Goal: Task Accomplishment & Management: Manage account settings

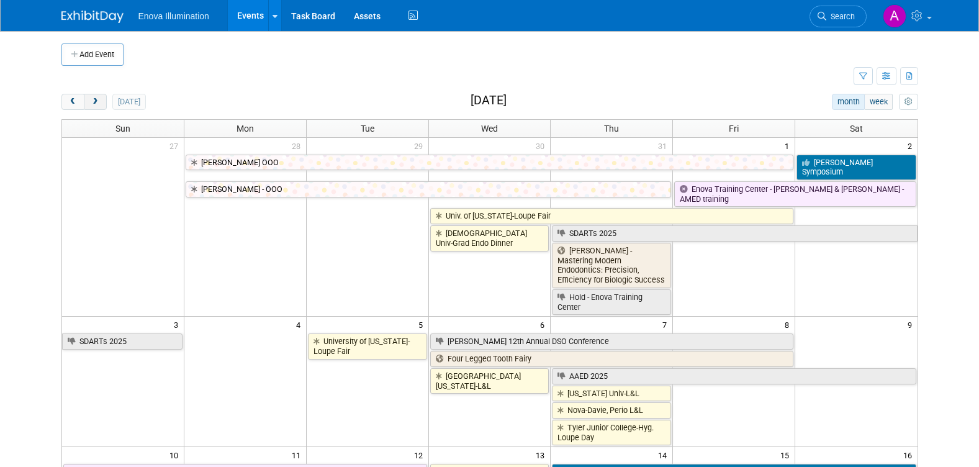
click at [93, 105] on span "next" at bounding box center [95, 102] width 9 height 8
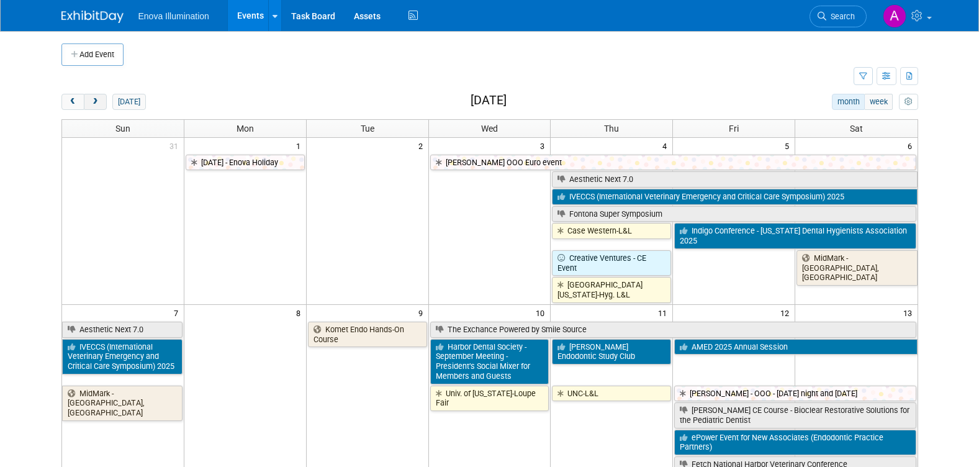
click at [93, 105] on span "next" at bounding box center [95, 102] width 9 height 8
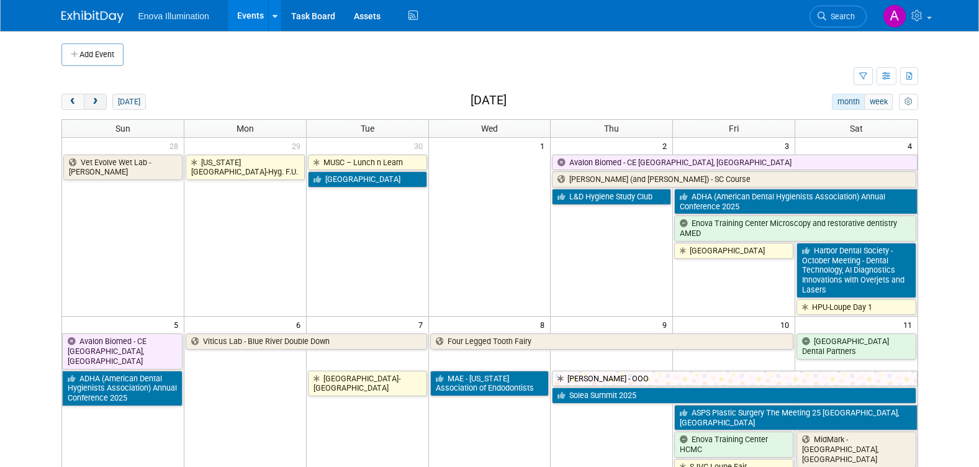
click at [93, 105] on span "next" at bounding box center [95, 102] width 9 height 8
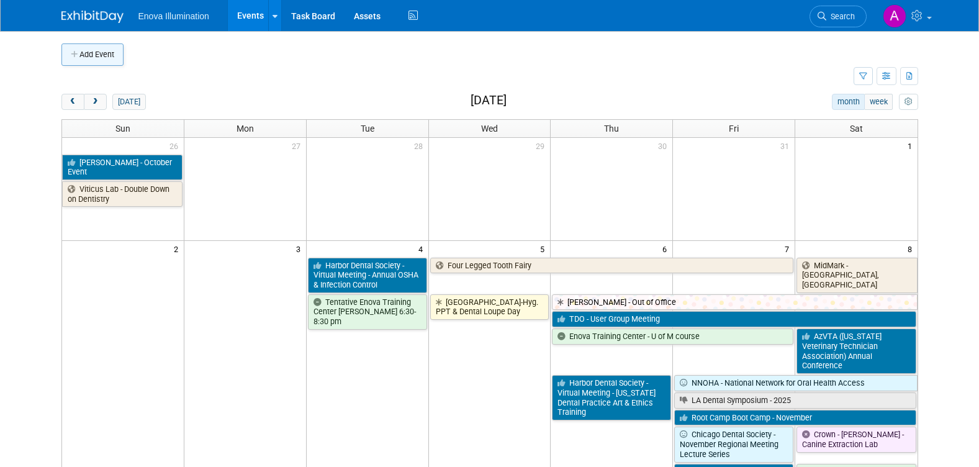
click at [104, 52] on button "Add Event" at bounding box center [92, 54] width 62 height 22
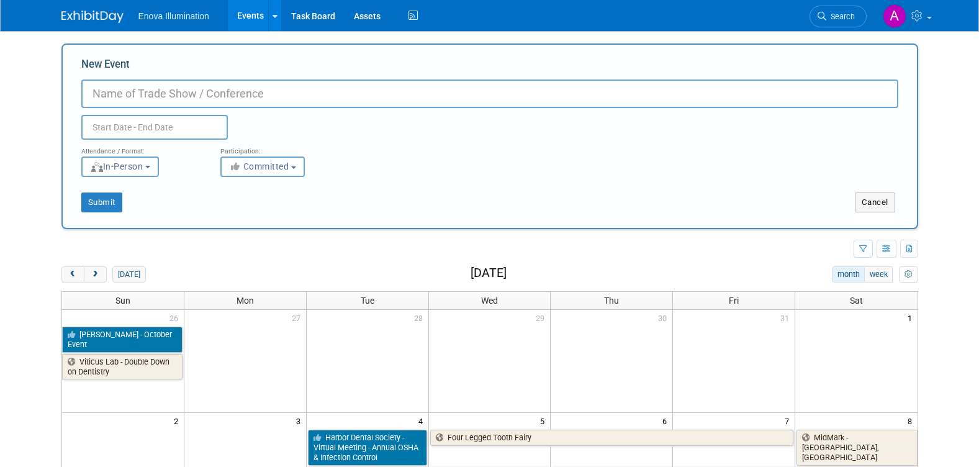
click at [300, 168] on button "Committed" at bounding box center [262, 166] width 84 height 20
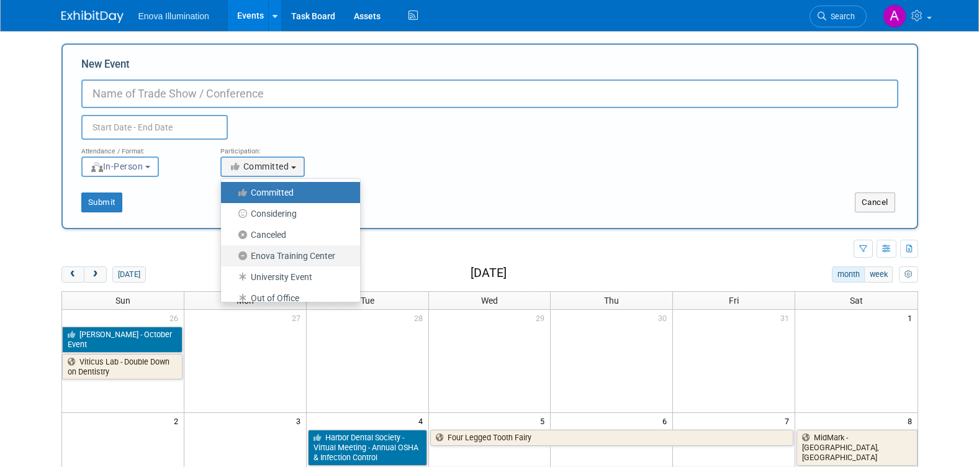
click at [287, 253] on label "Enova Training Center" at bounding box center [287, 256] width 120 height 16
click at [232, 253] on input "Enova Training Center" at bounding box center [228, 256] width 8 height 8
select select "102"
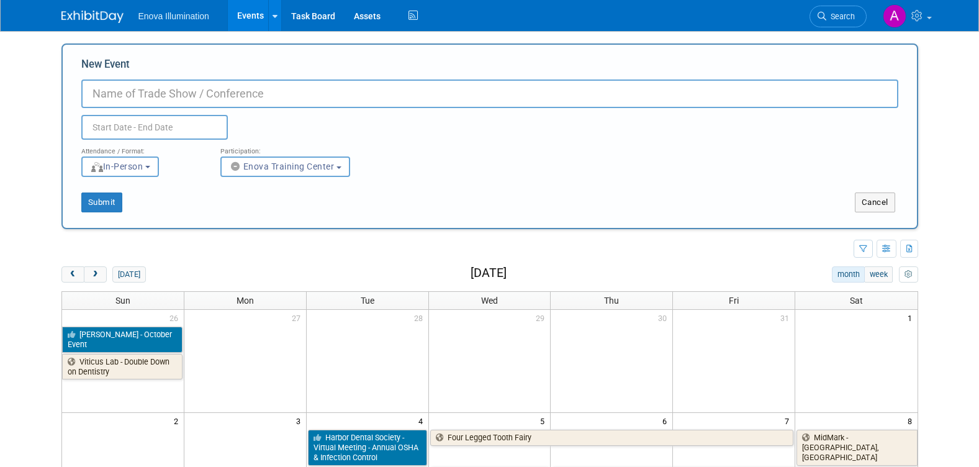
click at [134, 92] on input "New Event" at bounding box center [489, 93] width 817 height 29
type input "U of M Alumni Reception"
click at [112, 130] on input "text" at bounding box center [154, 127] width 146 height 25
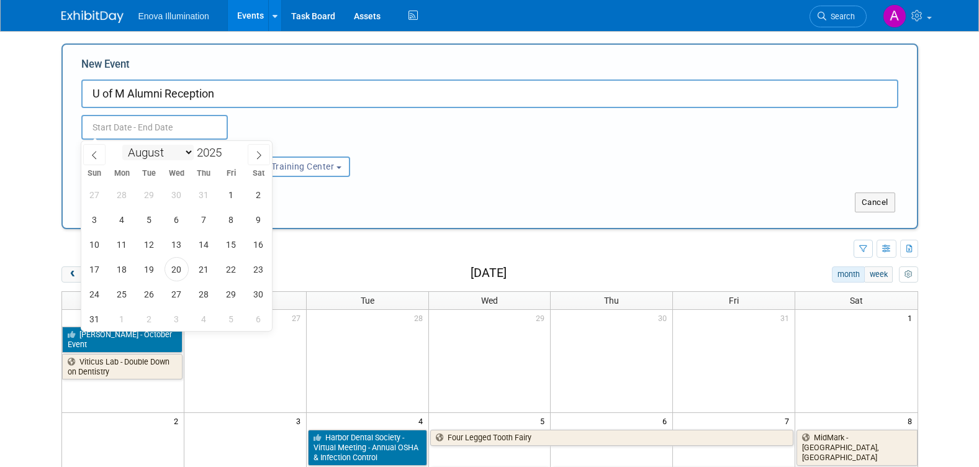
click at [189, 155] on select "January February March April May June July August September October November De…" at bounding box center [157, 153] width 71 height 16
select select "10"
click at [122, 145] on select "January February March April May June July August September October November De…" at bounding box center [157, 153] width 71 height 16
click at [204, 220] on span "6" at bounding box center [204, 219] width 24 height 24
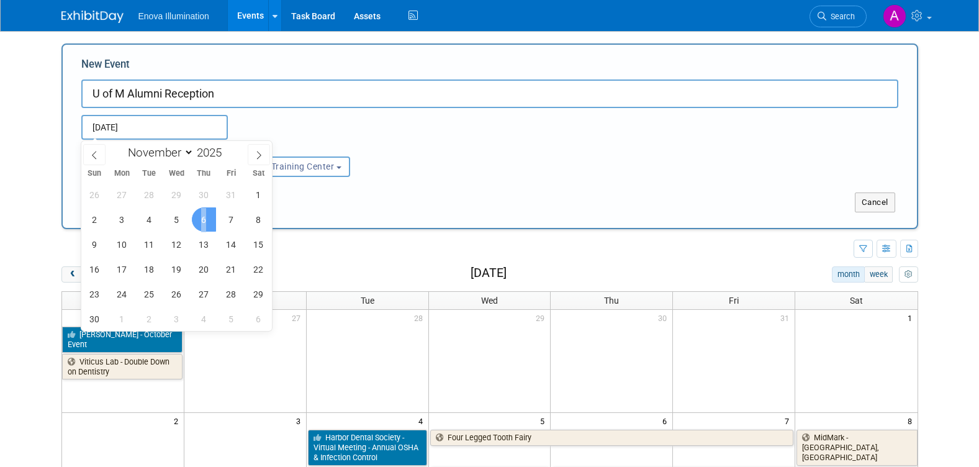
type input "[DATE] to [DATE]"
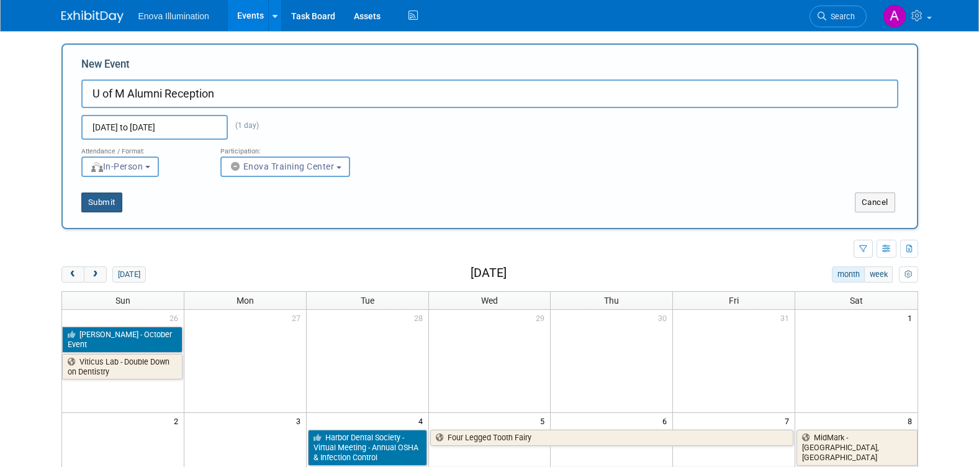
click at [111, 202] on button "Submit" at bounding box center [101, 202] width 41 height 20
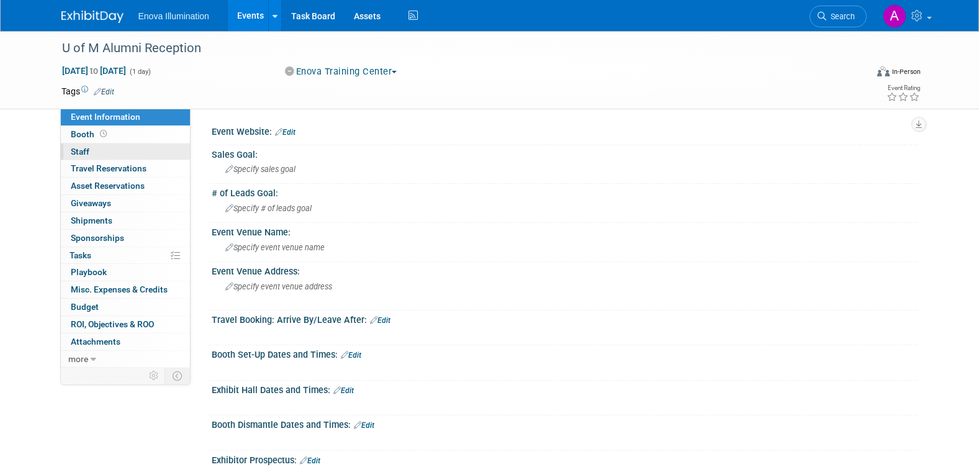
click at [130, 153] on link "0 Staff 0" at bounding box center [125, 151] width 129 height 17
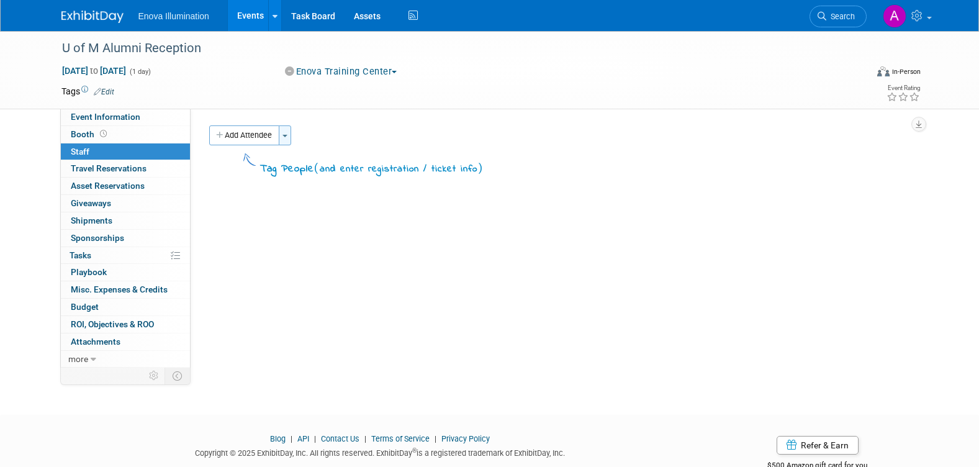
click at [286, 137] on button "Toggle Dropdown" at bounding box center [285, 135] width 12 height 20
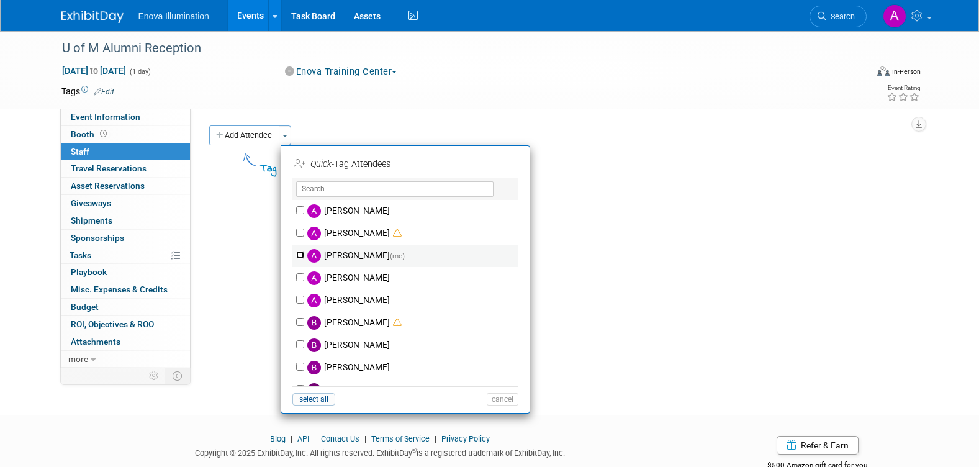
click at [299, 253] on input "Andrea Miller (me)" at bounding box center [300, 255] width 8 height 8
checkbox input "true"
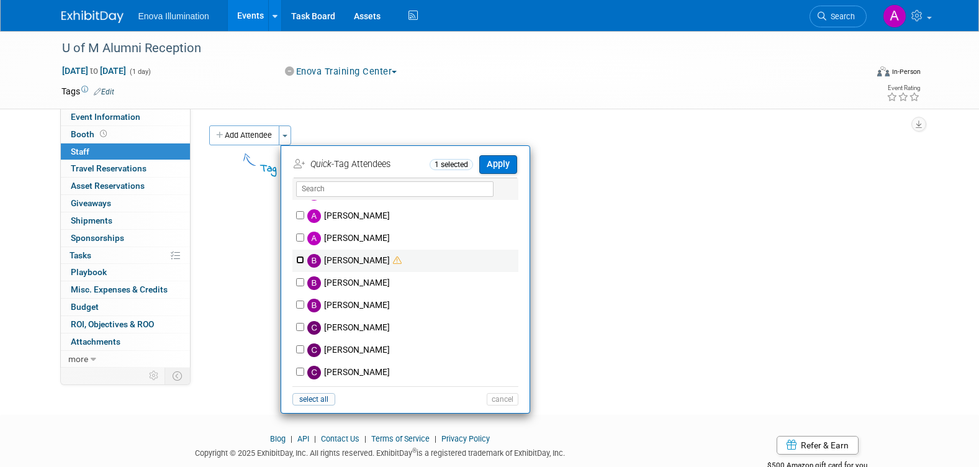
click at [299, 261] on input "Bailey Green" at bounding box center [300, 260] width 8 height 8
checkbox input "true"
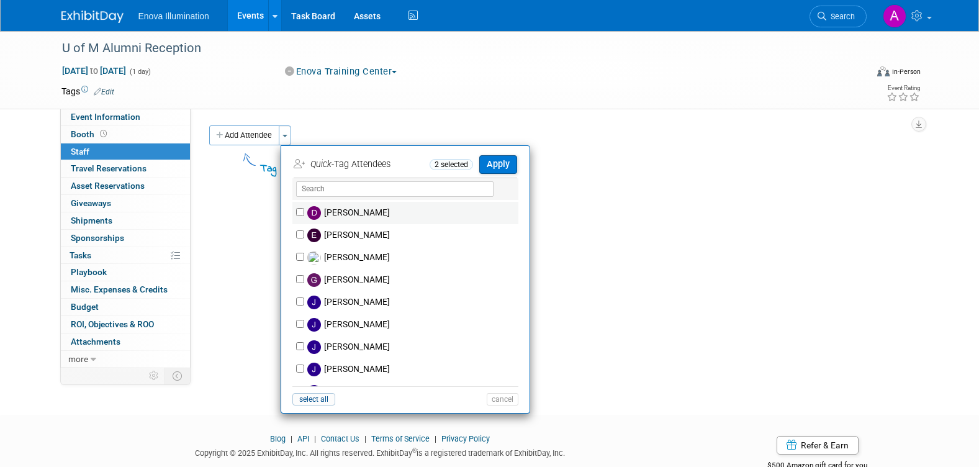
scroll to position [310, 0]
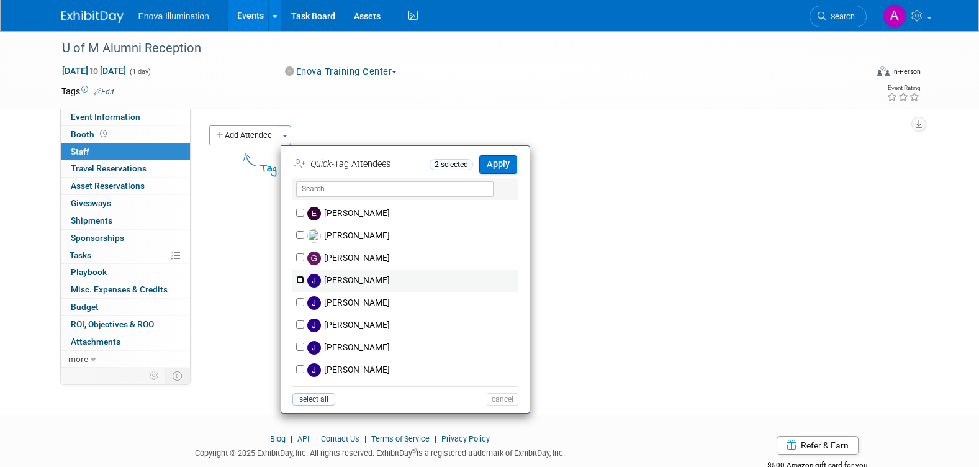
click at [301, 279] on input "Janelle Tlusty" at bounding box center [300, 280] width 8 height 8
checkbox input "true"
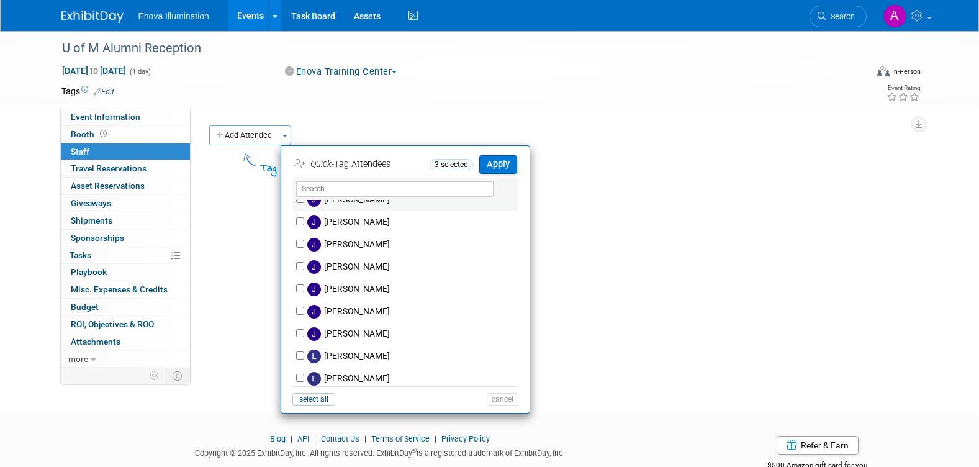
scroll to position [434, 0]
click at [299, 312] on input "Jordyn Kaufer" at bounding box center [300, 312] width 8 height 8
checkbox input "true"
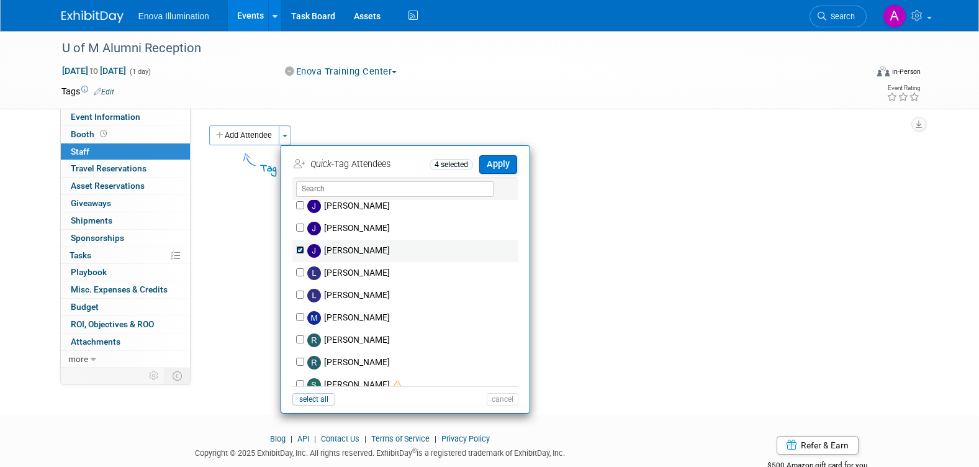
scroll to position [559, 0]
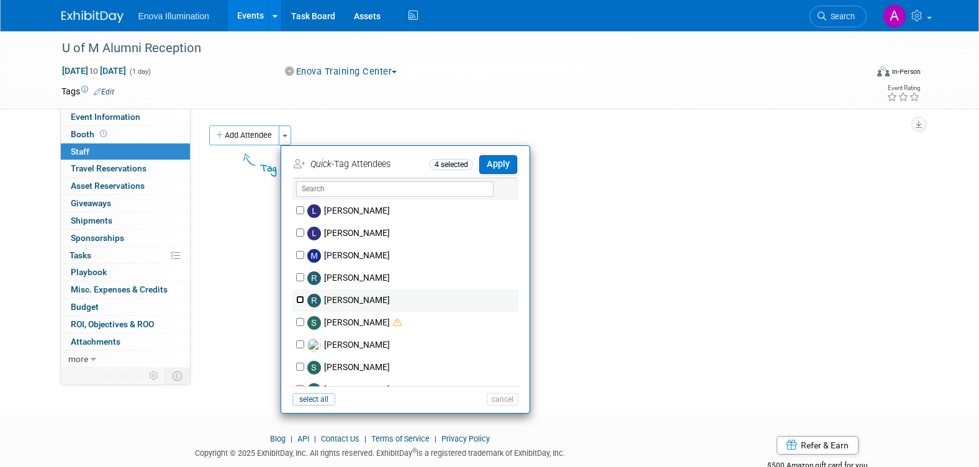
click at [300, 300] on input "Roger Heegaard" at bounding box center [300, 299] width 8 height 8
checkbox input "true"
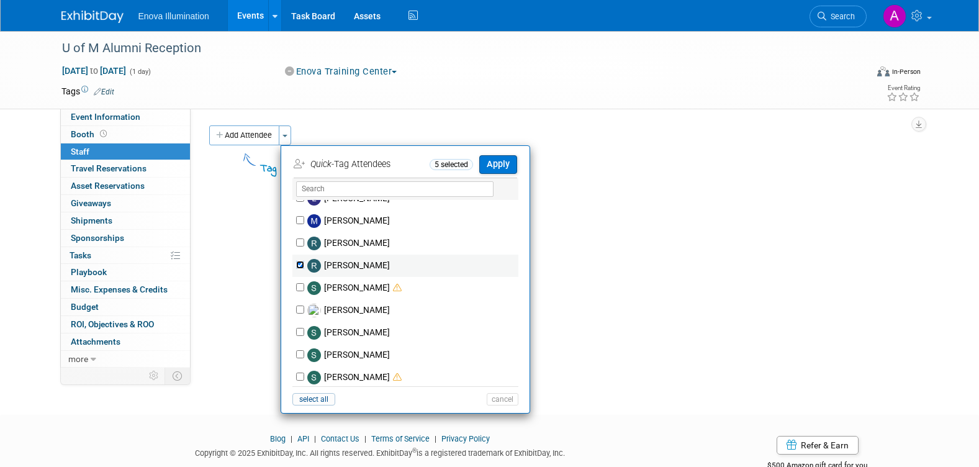
scroll to position [621, 0]
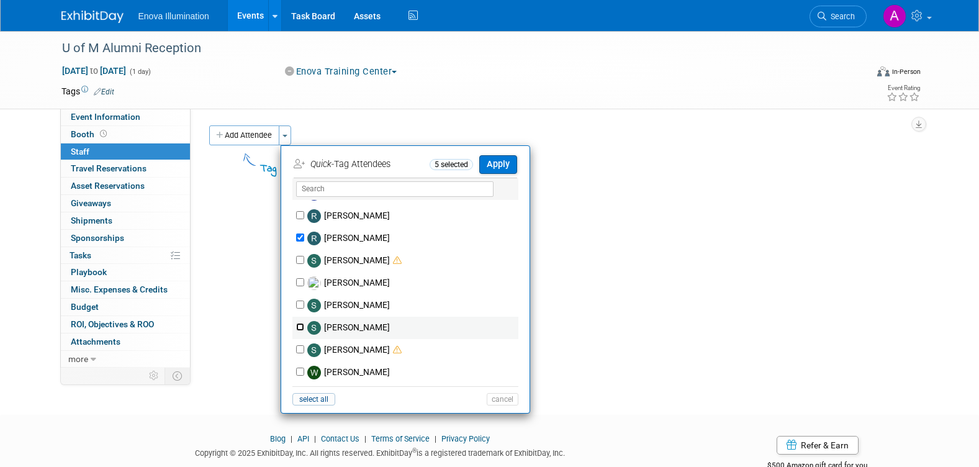
click at [299, 325] on input "Scott Green" at bounding box center [300, 327] width 8 height 8
checkbox input "true"
click at [300, 259] on input "Sam Colton" at bounding box center [300, 260] width 8 height 8
checkbox input "true"
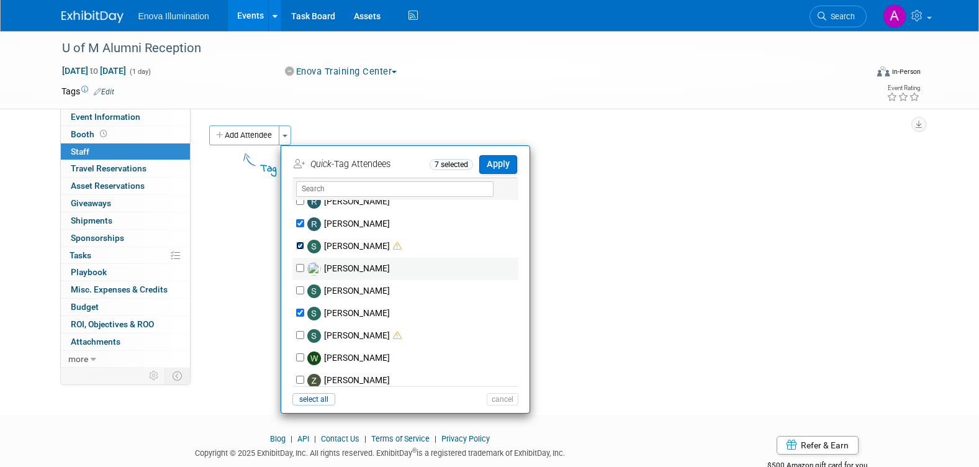
scroll to position [643, 0]
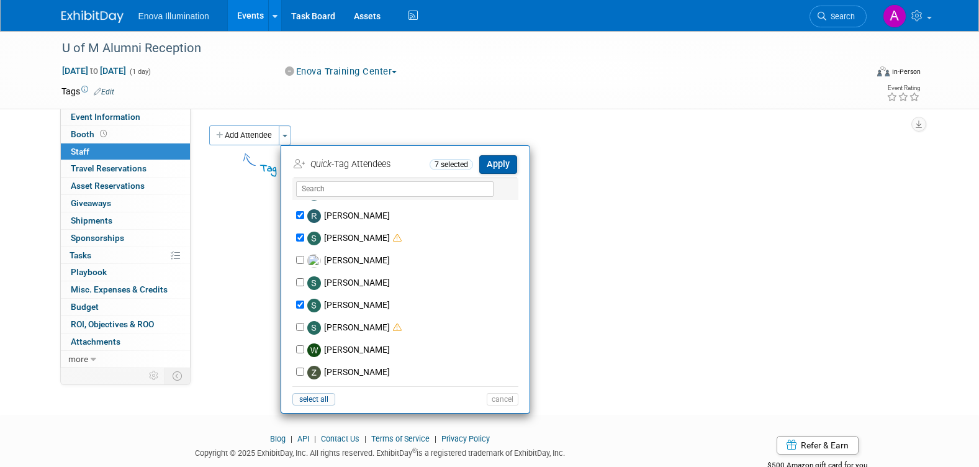
click at [505, 160] on button "Apply" at bounding box center [498, 164] width 38 height 18
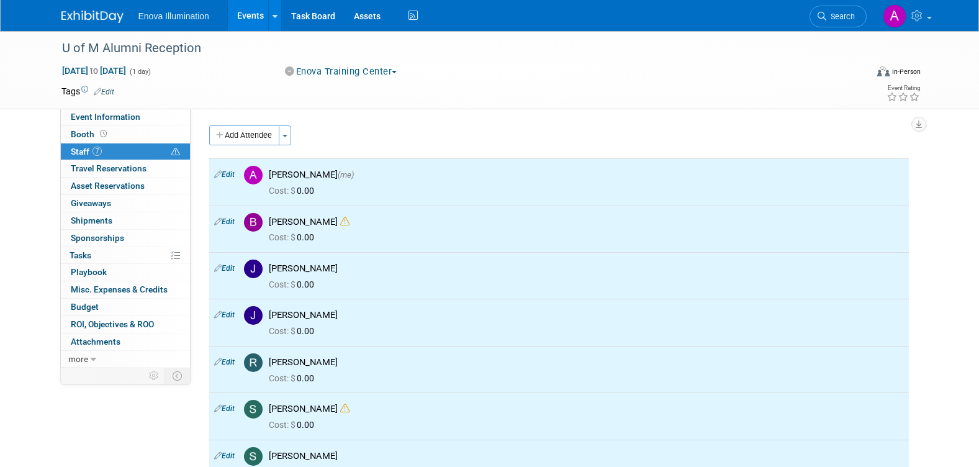
click at [88, 14] on img at bounding box center [92, 17] width 62 height 12
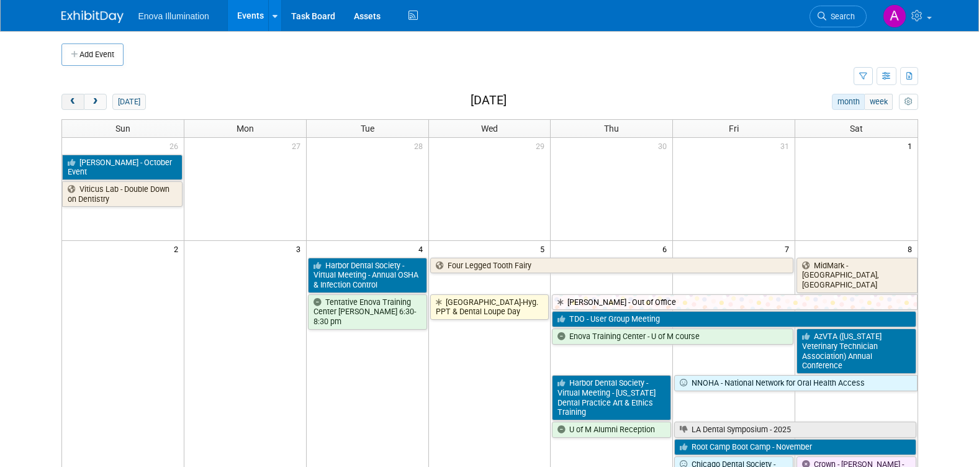
click at [70, 100] on span "prev" at bounding box center [72, 102] width 9 height 8
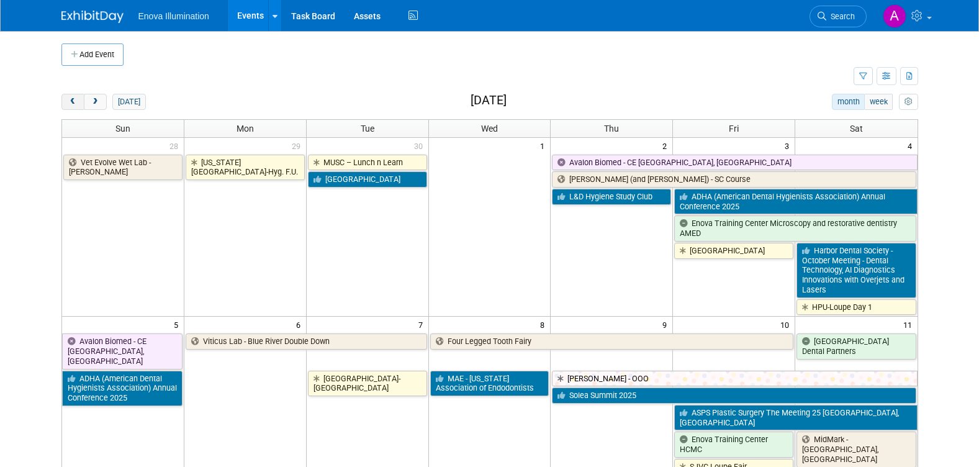
click at [70, 100] on span "prev" at bounding box center [72, 102] width 9 height 8
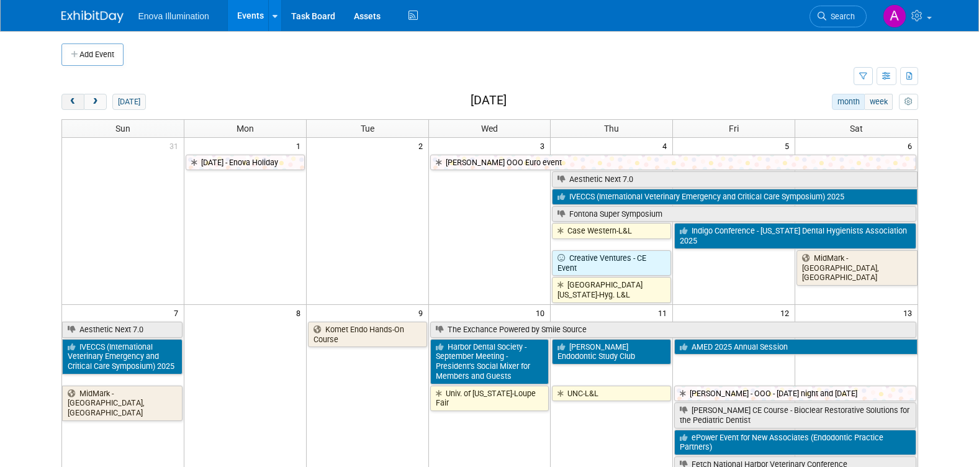
click at [70, 100] on span "prev" at bounding box center [72, 102] width 9 height 8
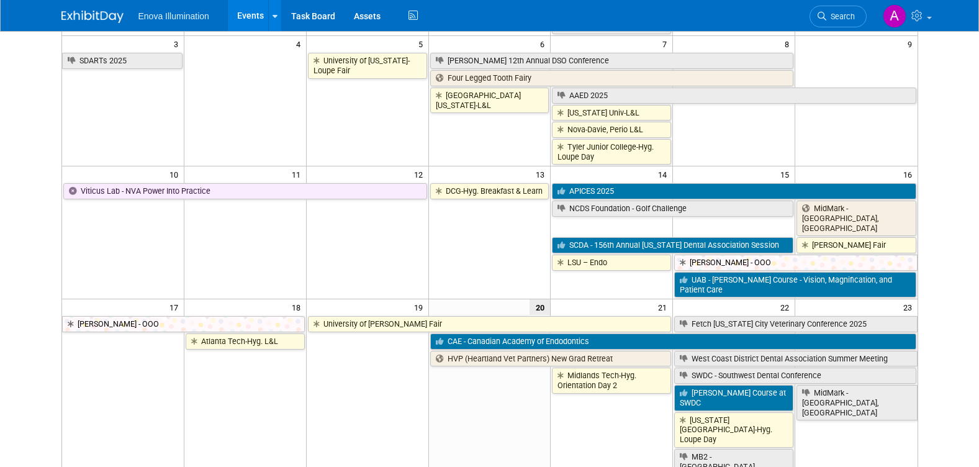
scroll to position [310, 0]
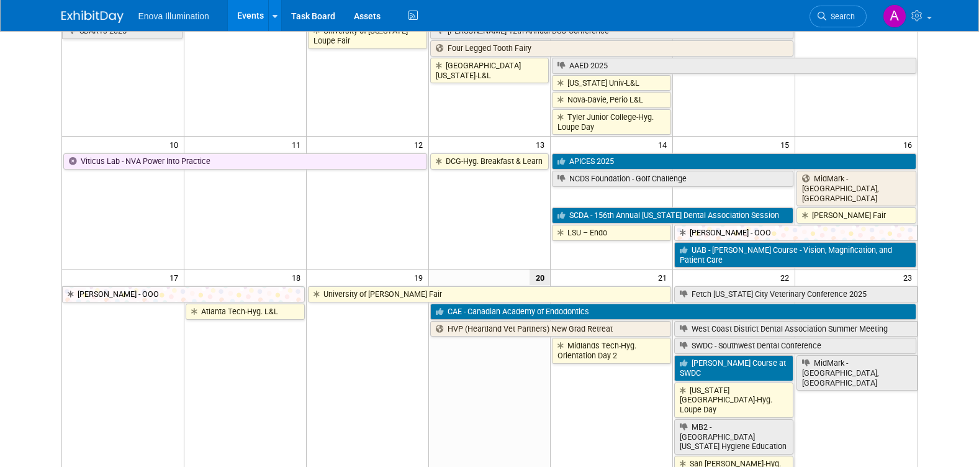
click at [111, 330] on td at bounding box center [123, 391] width 122 height 179
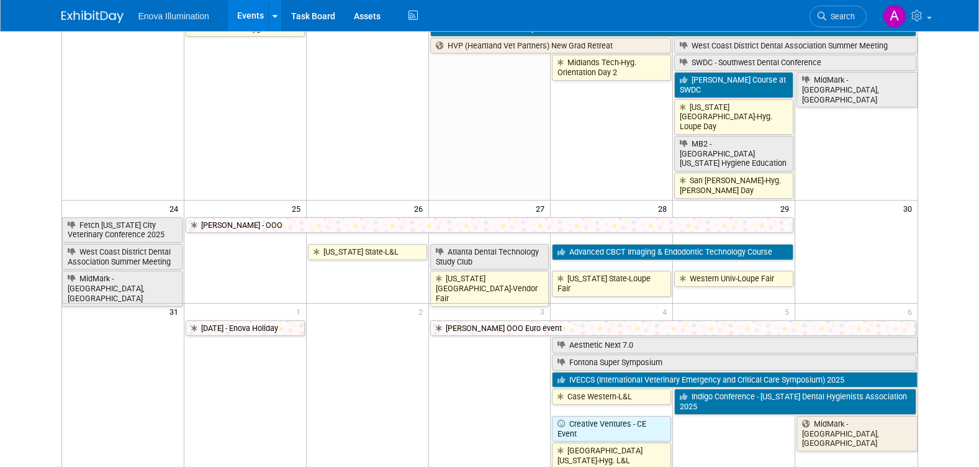
scroll to position [621, 0]
